Goal: Navigation & Orientation: Find specific page/section

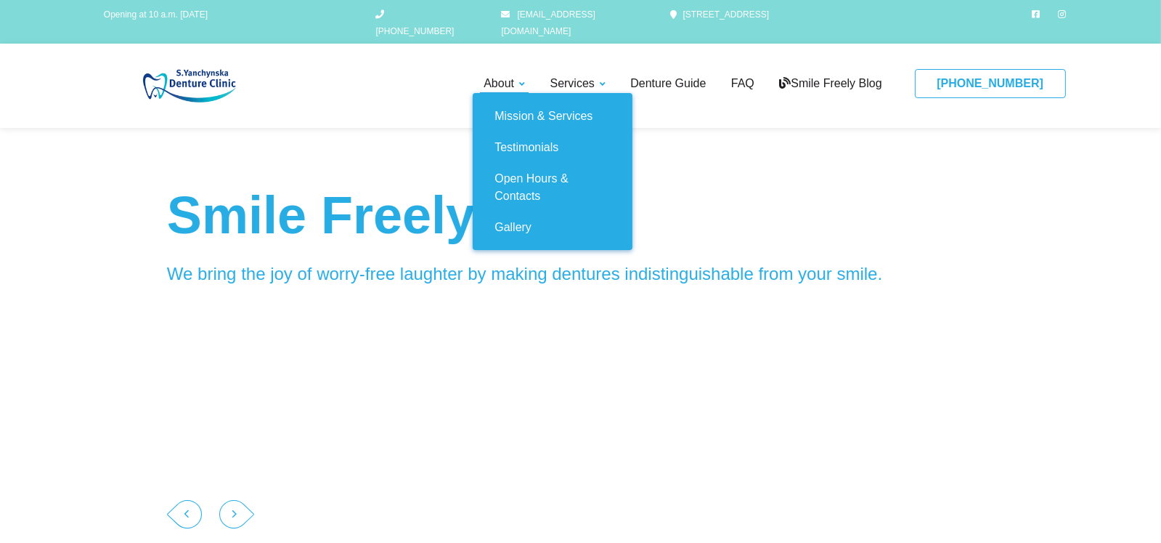
click at [497, 75] on link "About" at bounding box center [504, 84] width 49 height 18
click at [489, 214] on link "Gallery" at bounding box center [552, 226] width 137 height 31
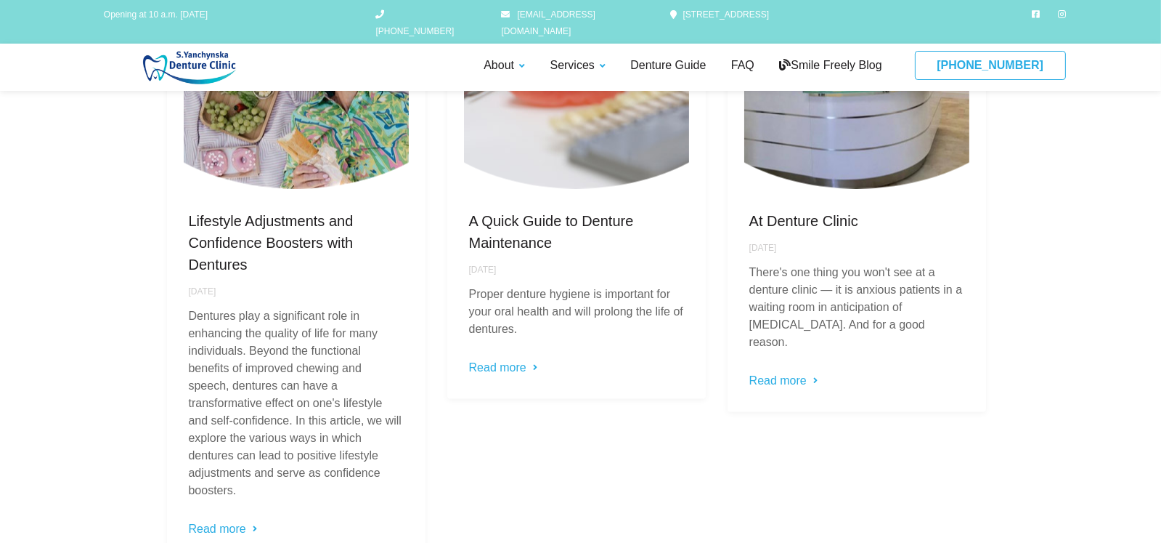
scroll to position [3232, 0]
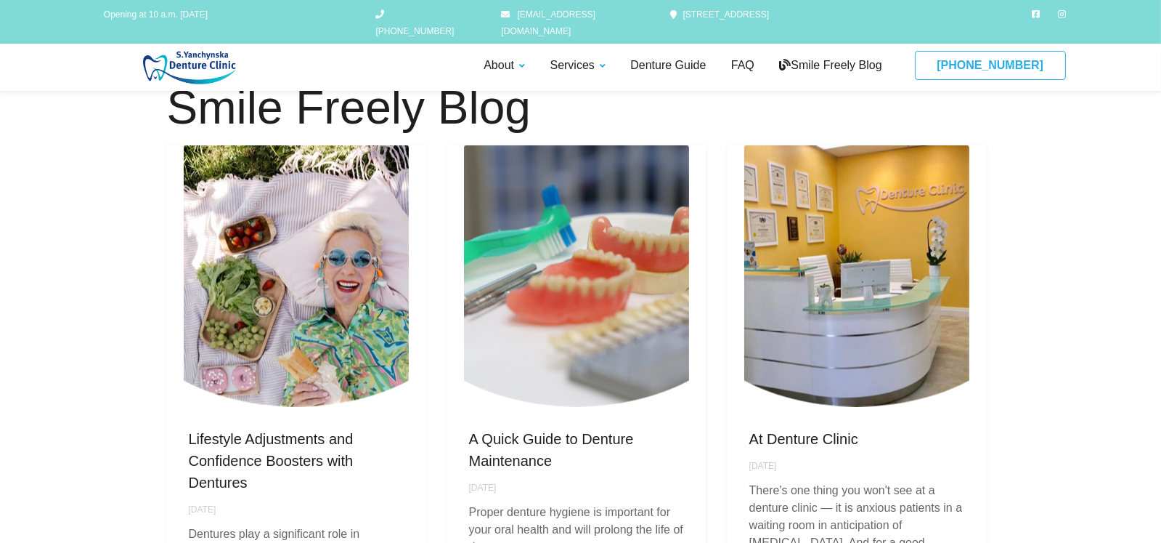
click at [808, 309] on img at bounding box center [856, 275] width 225 height 261
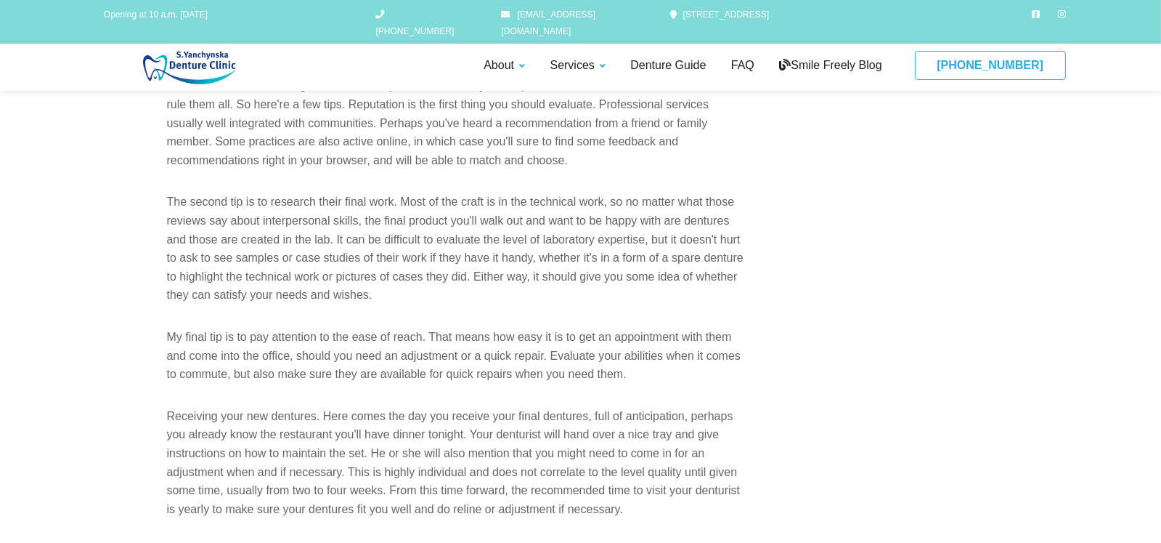
scroll to position [872, 0]
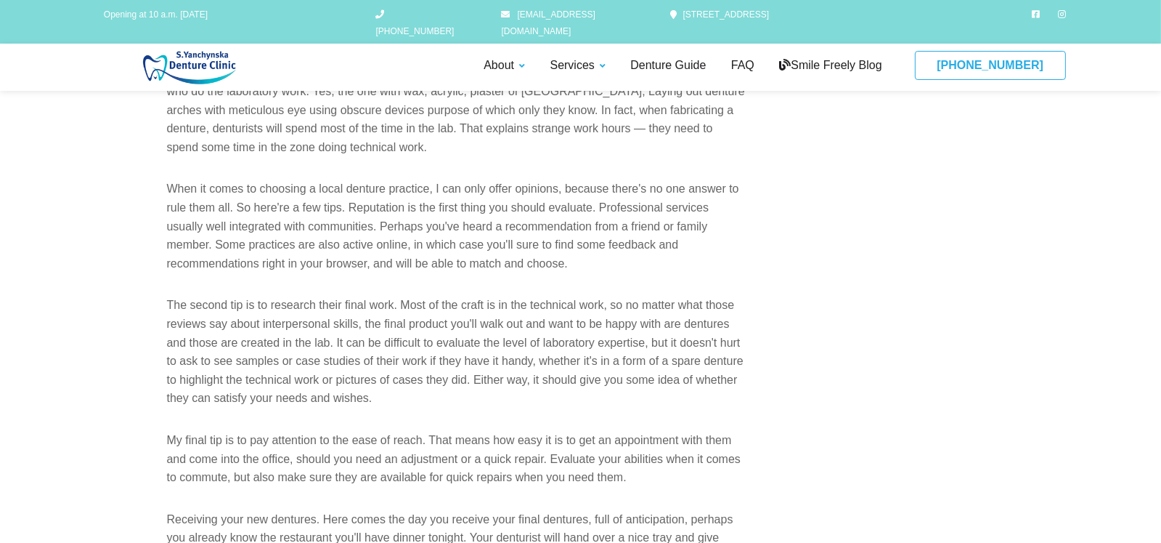
click at [166, 51] on img at bounding box center [193, 67] width 194 height 33
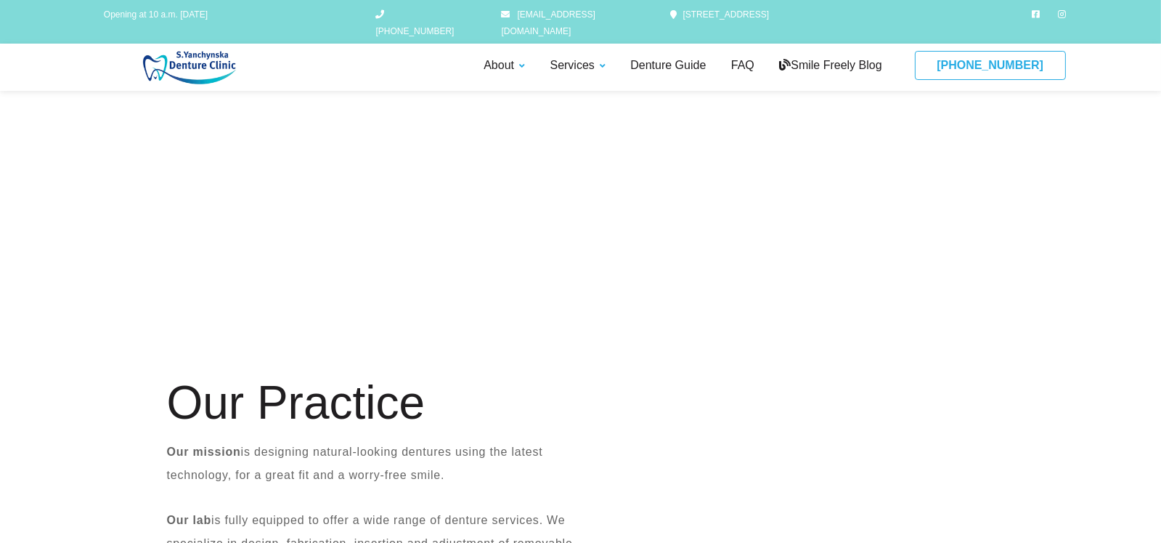
scroll to position [580, 0]
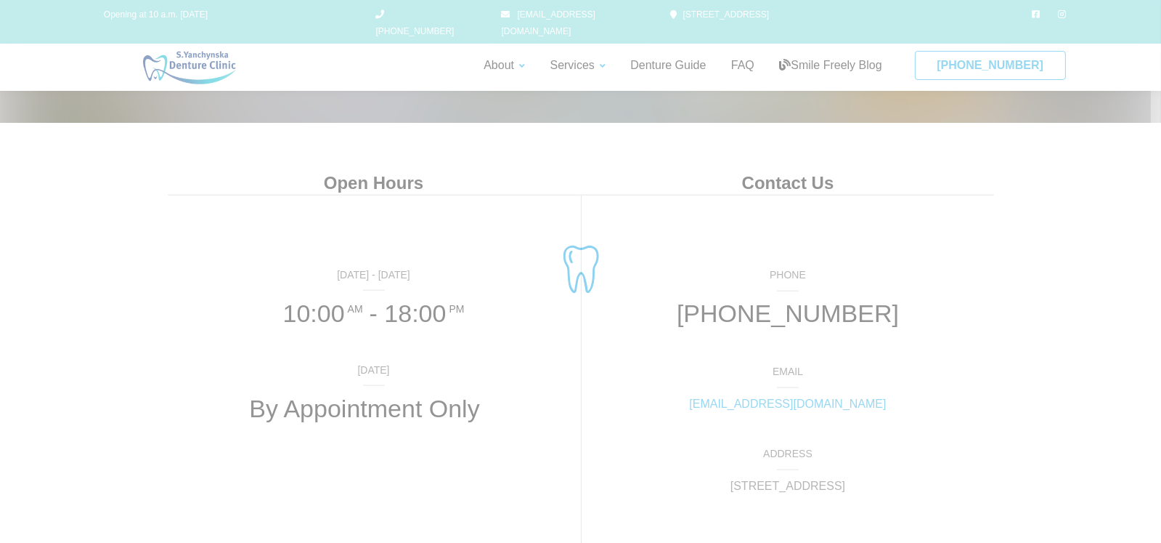
scroll to position [3232, 0]
